Goal: Information Seeking & Learning: Find specific fact

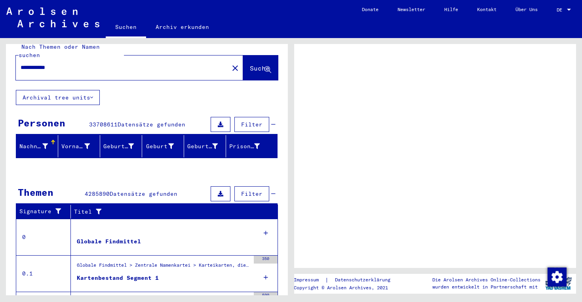
scroll to position [2, 0]
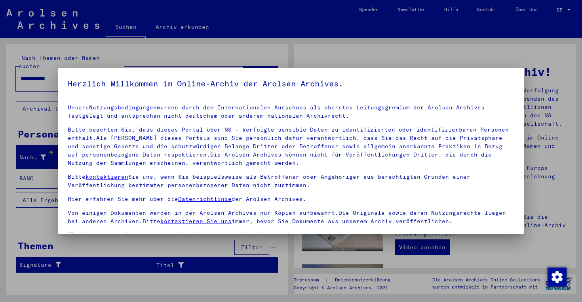
click at [568, 11] on div at bounding box center [291, 151] width 582 height 302
click at [564, 10] on div at bounding box center [291, 151] width 582 height 302
click at [349, 91] on yv-its-agree-protection-component "Herzlich Willkommen im Online-Archiv der Arolsen Archives. Unsere Nutzungsbedin…" at bounding box center [291, 182] width 447 height 211
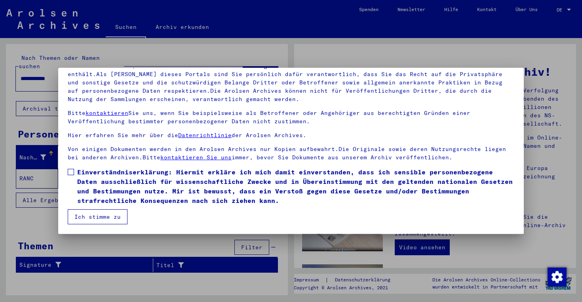
scroll to position [64, 0]
click at [103, 217] on button "Ich stimme zu" at bounding box center [98, 216] width 60 height 15
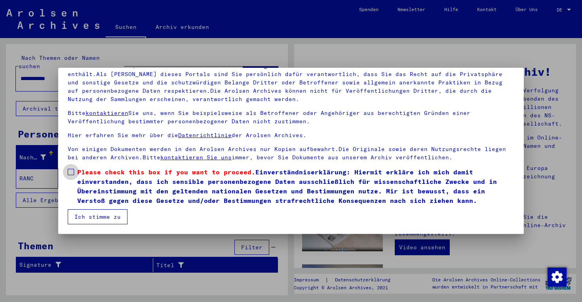
click at [70, 172] on span at bounding box center [71, 172] width 6 height 6
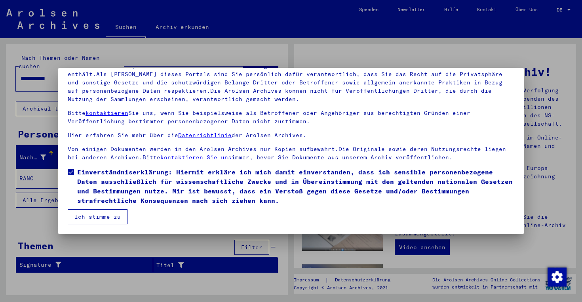
click at [568, 10] on div at bounding box center [291, 151] width 582 height 302
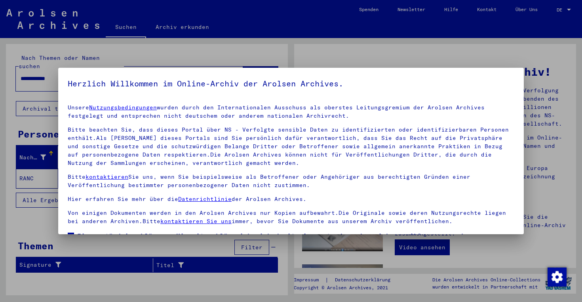
click at [564, 10] on div at bounding box center [291, 151] width 582 height 302
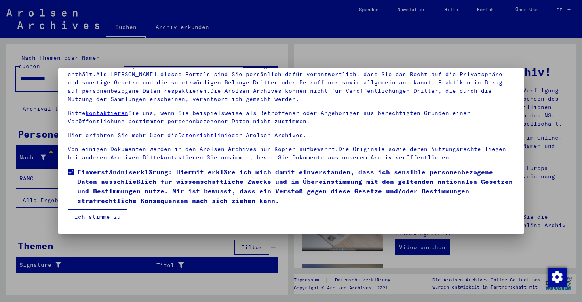
scroll to position [64, 0]
click at [106, 217] on button "Ich stimme zu" at bounding box center [98, 216] width 60 height 15
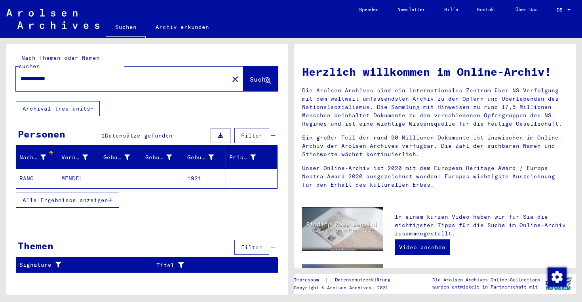
click at [569, 8] on div at bounding box center [569, 10] width 7 height 6
click at [555, 12] on span "English" at bounding box center [548, 14] width 19 height 6
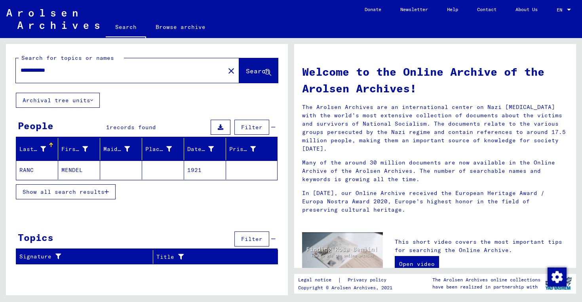
click at [81, 189] on span "Show all search results" at bounding box center [64, 191] width 82 height 7
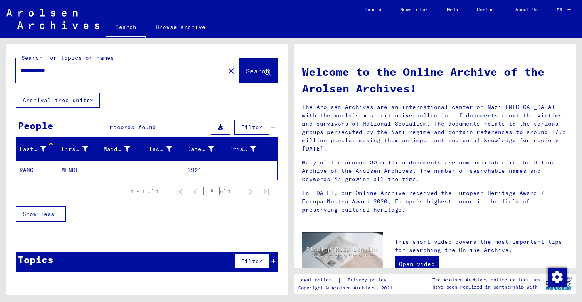
drag, startPoint x: 61, startPoint y: 71, endPoint x: 45, endPoint y: 71, distance: 15.8
click at [45, 71] on input "**********" at bounding box center [118, 70] width 195 height 8
type input "**********"
click at [246, 71] on span "Search" at bounding box center [258, 71] width 24 height 8
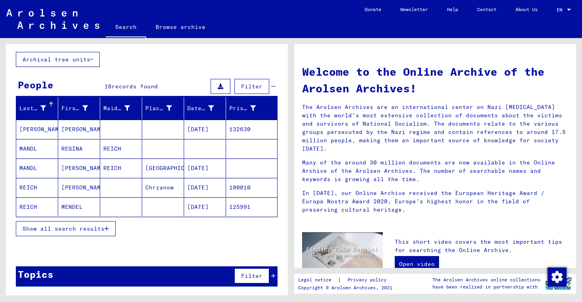
click at [92, 226] on span "Show all search results" at bounding box center [64, 228] width 82 height 7
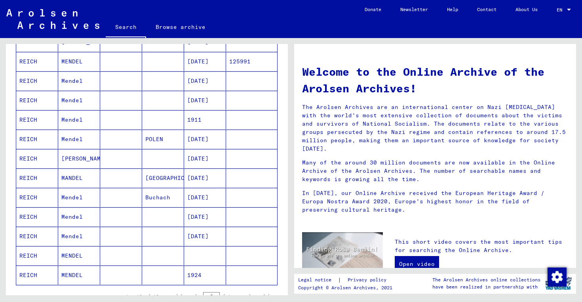
scroll to position [187, 0]
click at [76, 254] on mat-cell "MENDEL" at bounding box center [79, 254] width 42 height 19
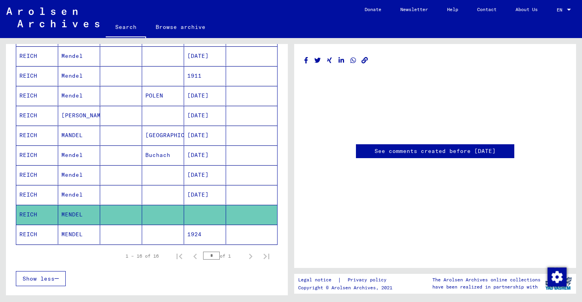
scroll to position [234, 0]
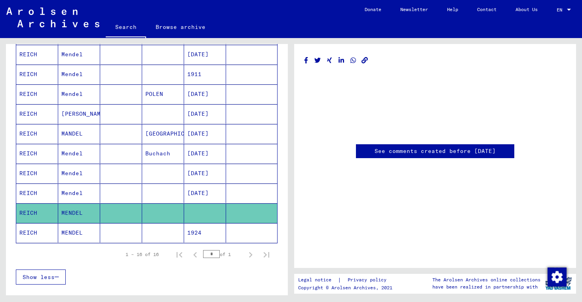
click at [48, 173] on mat-cell "REICH" at bounding box center [37, 173] width 42 height 19
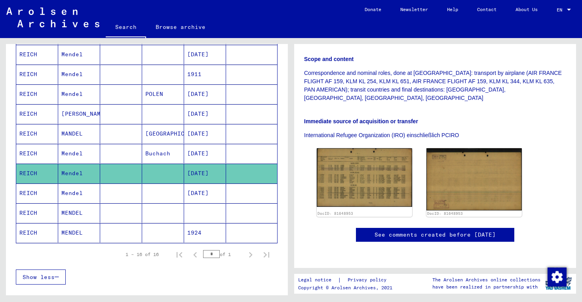
scroll to position [211, 0]
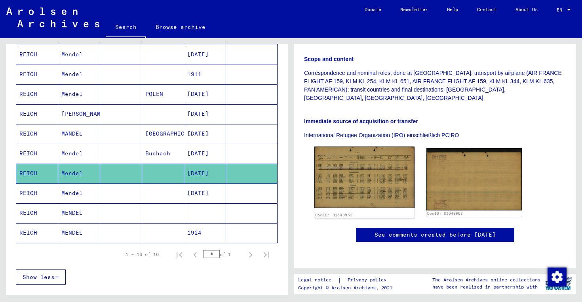
click at [358, 147] on img at bounding box center [365, 177] width 100 height 61
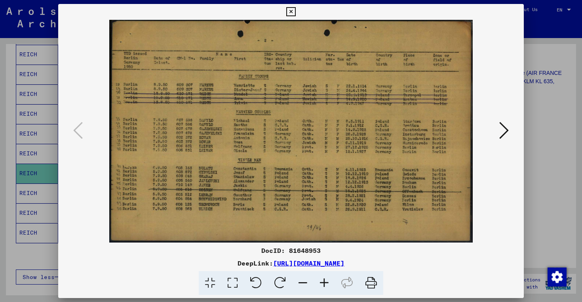
click at [295, 11] on icon at bounding box center [290, 12] width 9 height 10
